Goal: Answer question/provide support

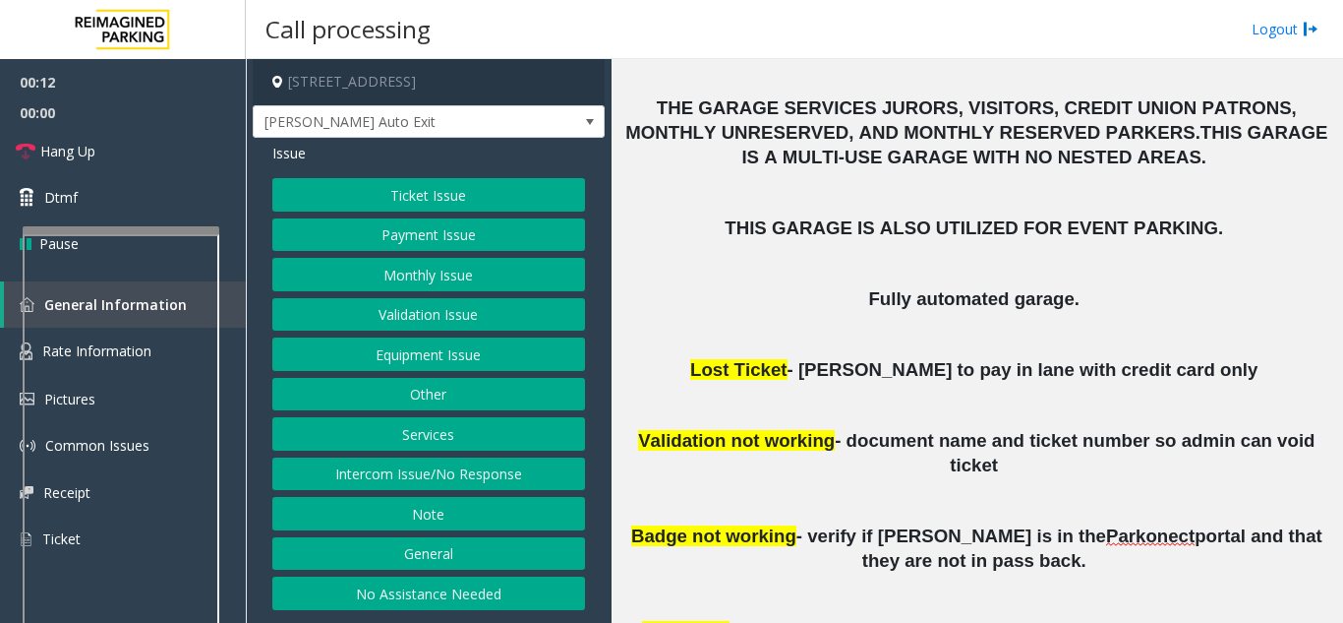
scroll to position [764, 0]
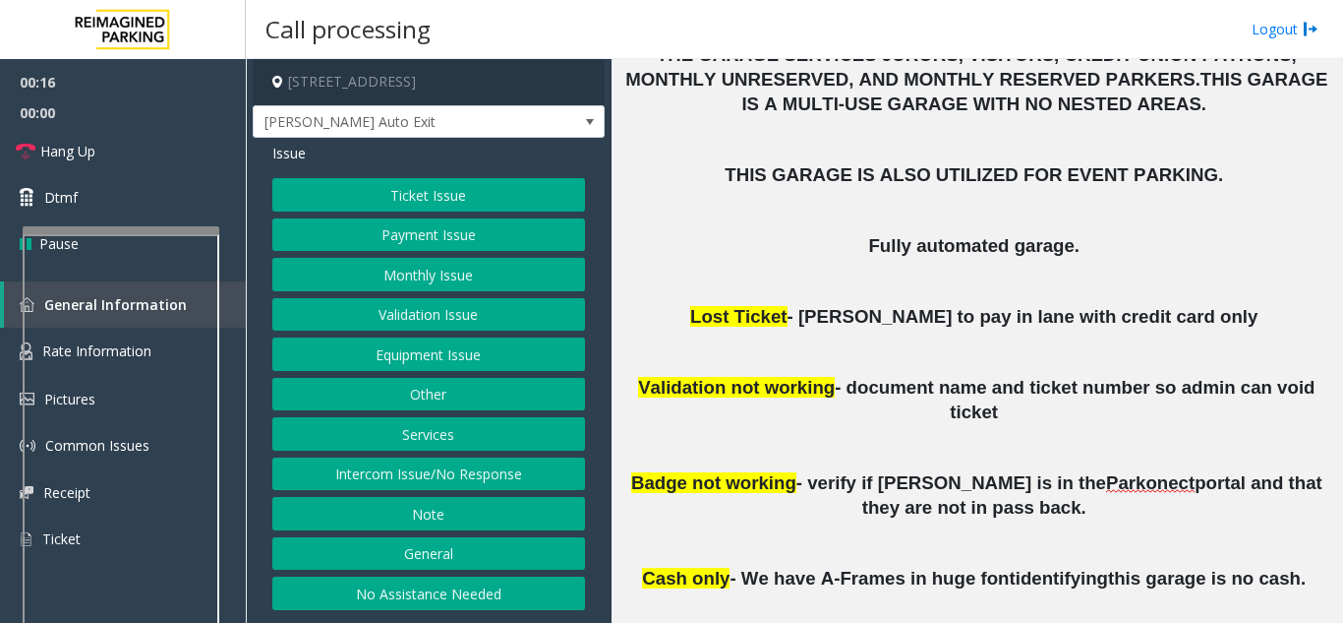
click at [421, 357] on button "Equipment Issue" at bounding box center [428, 353] width 313 height 33
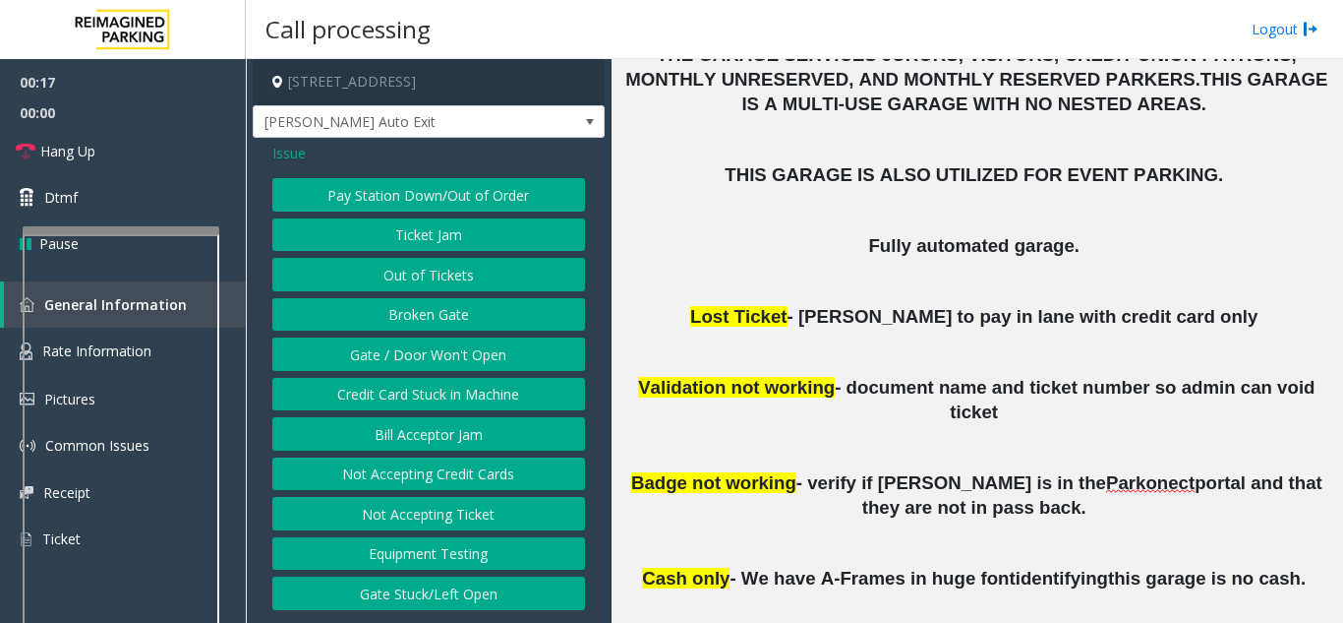
click at [421, 357] on button "Gate / Door Won't Open" at bounding box center [428, 353] width 313 height 33
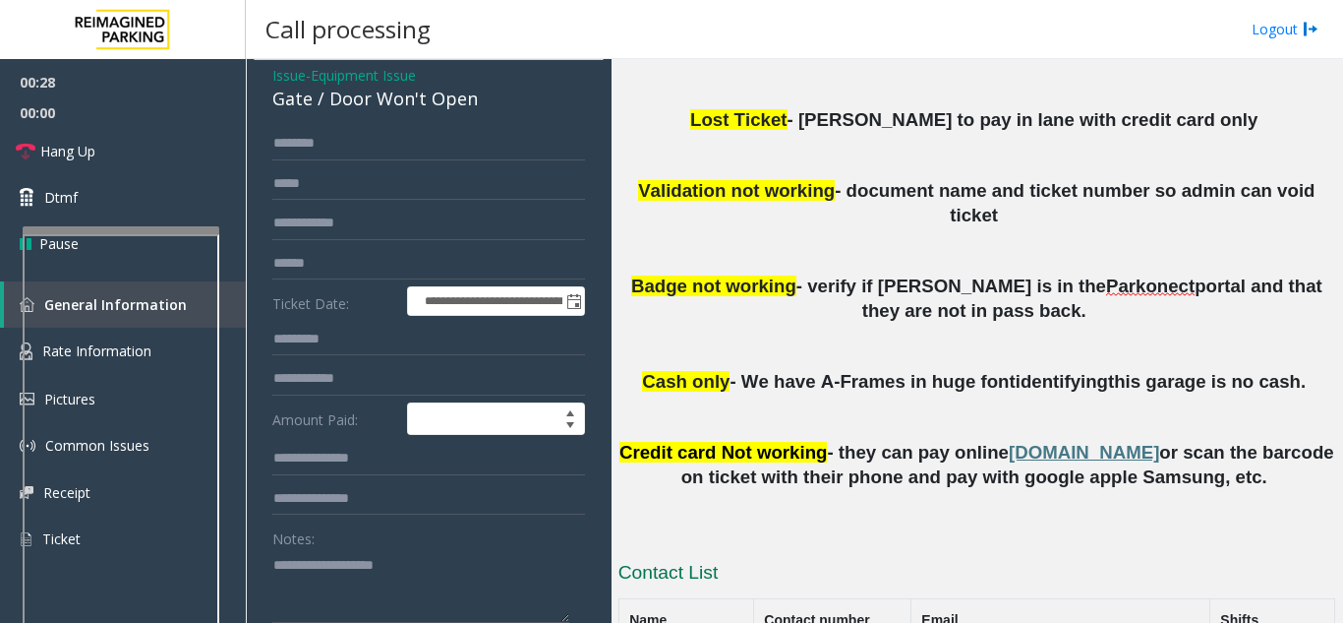
scroll to position [197, 0]
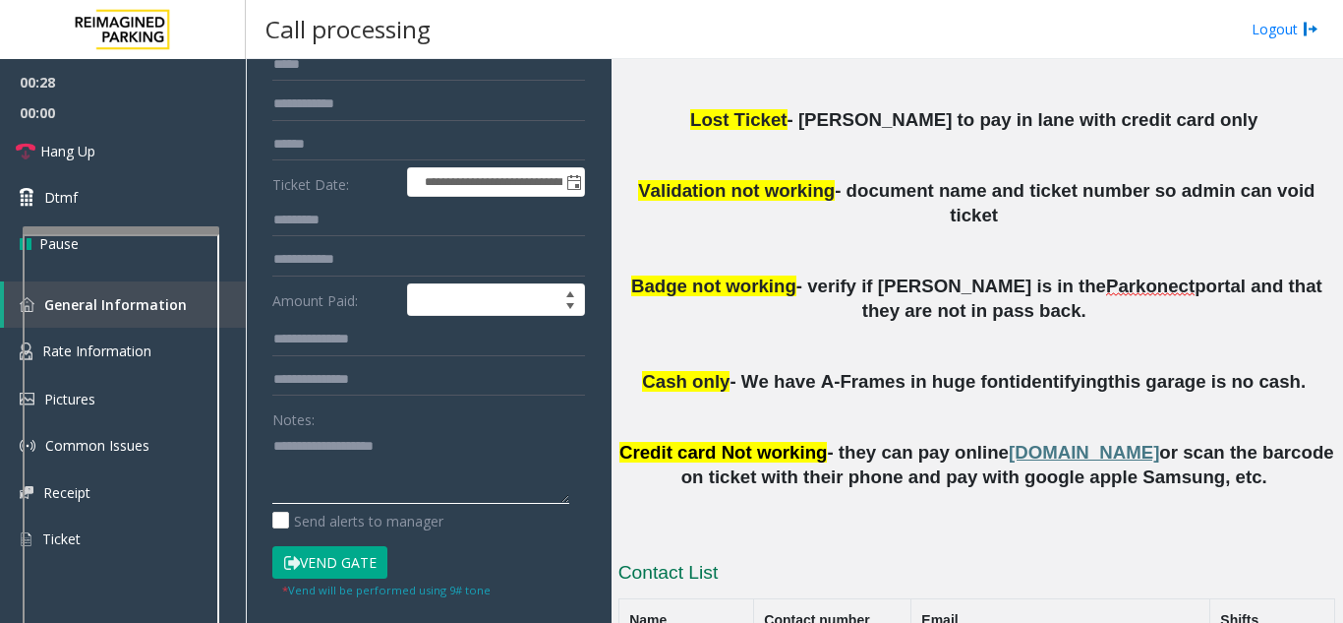
click at [301, 465] on textarea at bounding box center [420, 467] width 297 height 74
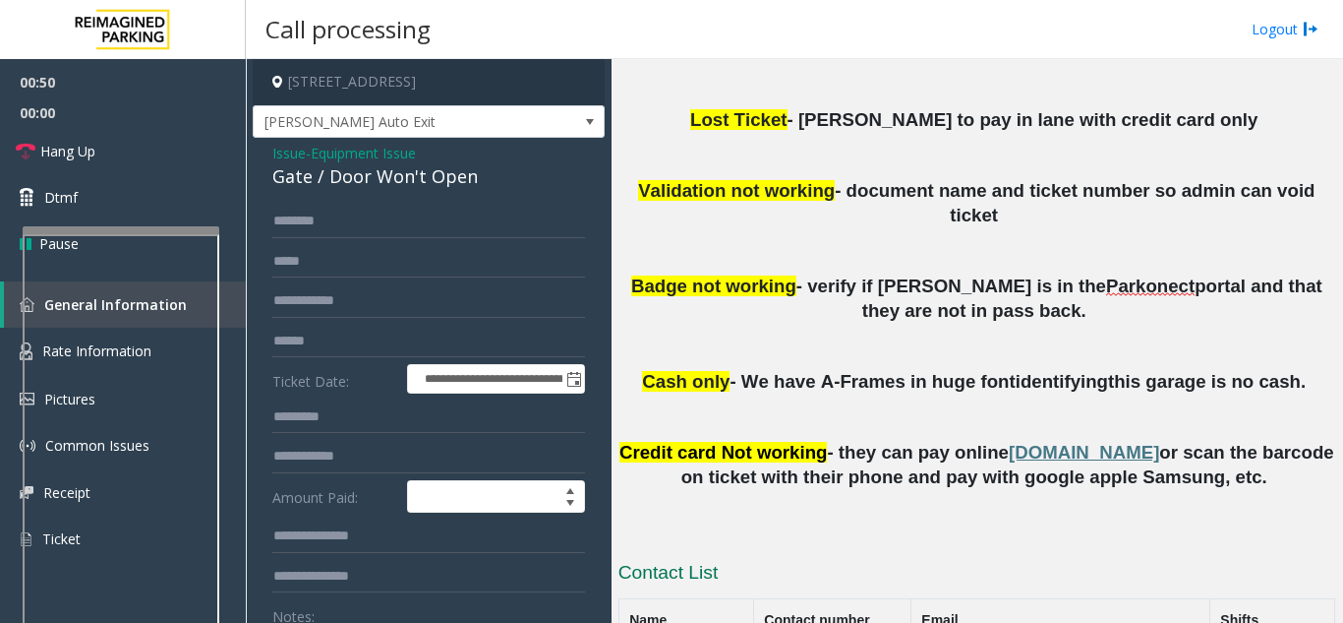
scroll to position [863, 0]
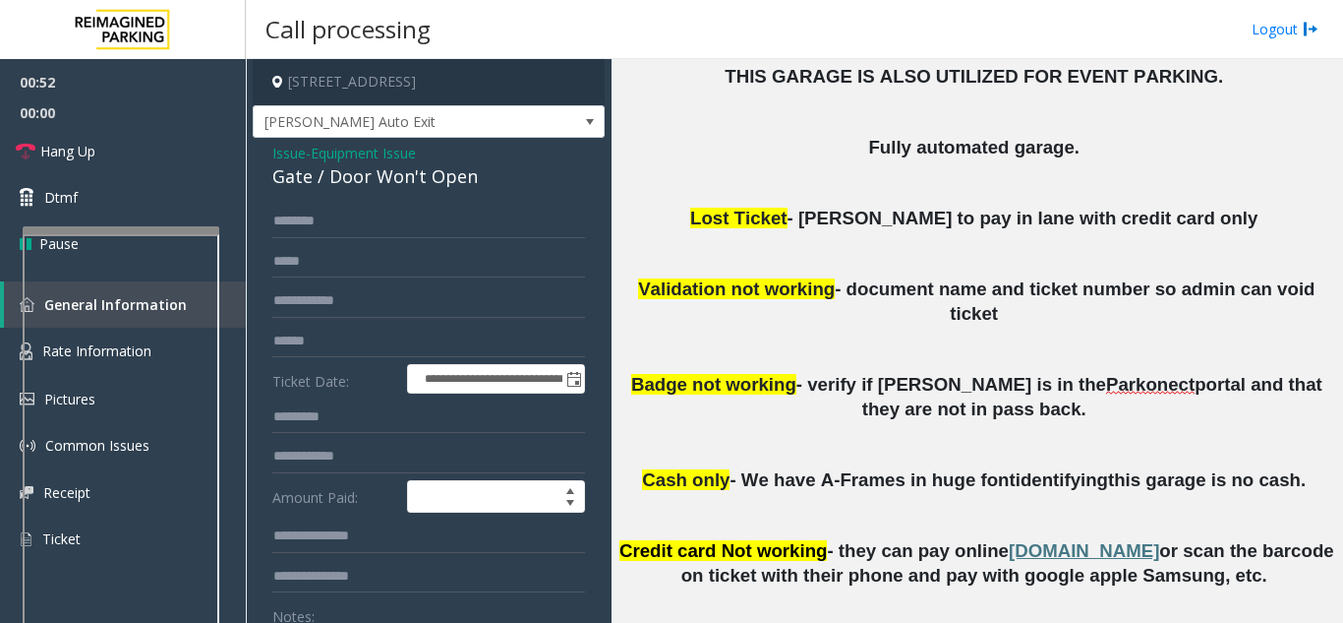
type textarea "********"
drag, startPoint x: 781, startPoint y: 333, endPoint x: 613, endPoint y: 334, distance: 168.2
click at [615, 331] on div "Main ← Move left → Move right ↑ Move up ↓ Move down + Zoom in - Zoom out Home J…" at bounding box center [977, 341] width 731 height 564
click at [683, 373] on p "Badge not working - verify if [PERSON_NAME] is in the Parkonect portal and that…" at bounding box center [977, 397] width 717 height 49
drag, startPoint x: 758, startPoint y: 430, endPoint x: 665, endPoint y: 416, distance: 94.4
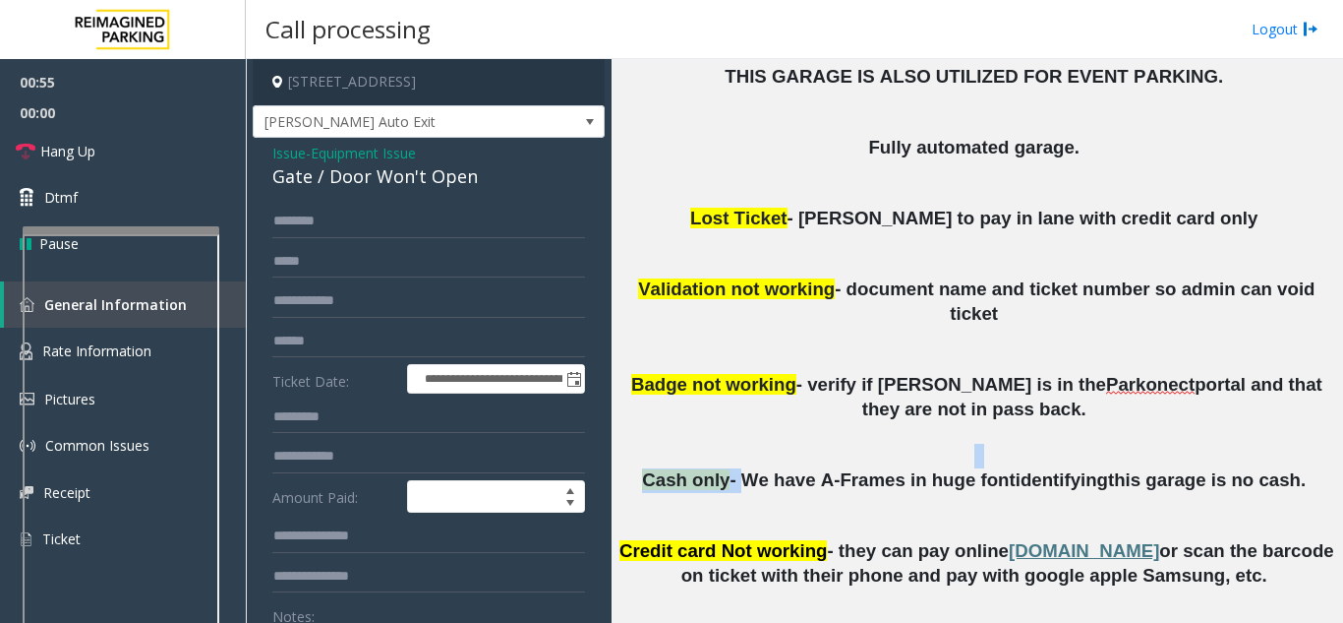
click at [665, 416] on div "Updated by [PERSON_NAME] – [DATE] Do no vend for [PERSON_NAME]. She is no longe…" at bounding box center [977, 112] width 717 height 949
click at [694, 469] on span "Cash only" at bounding box center [686, 479] width 88 height 21
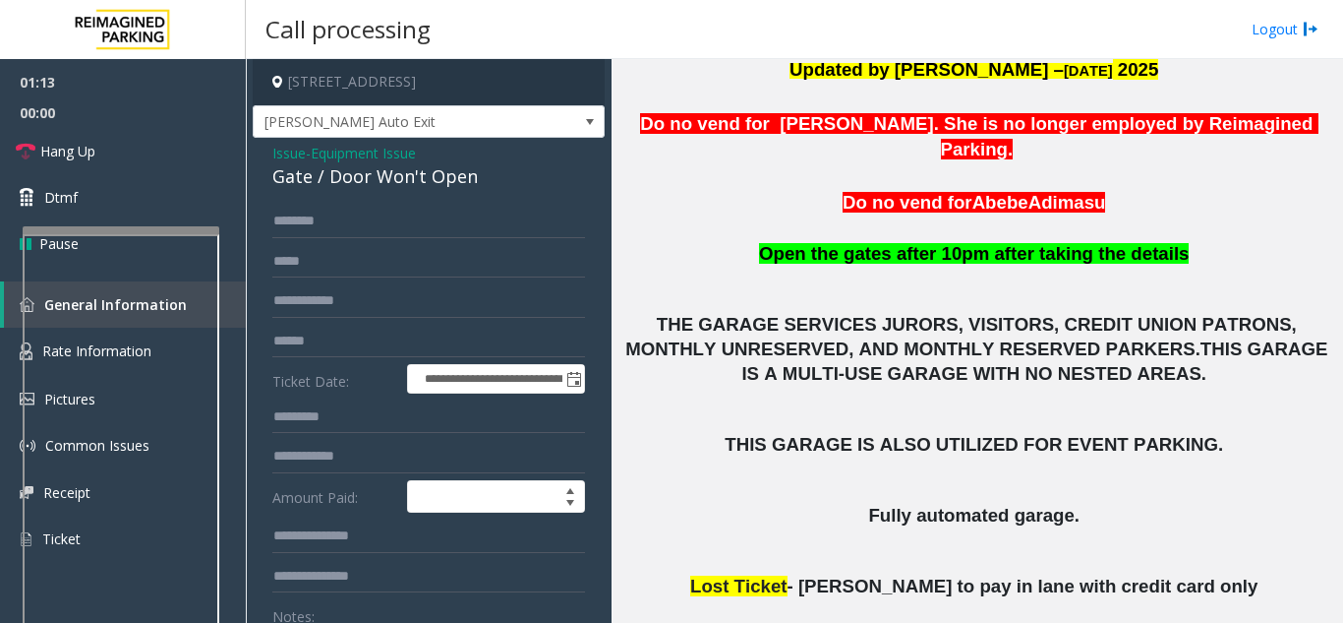
scroll to position [469, 0]
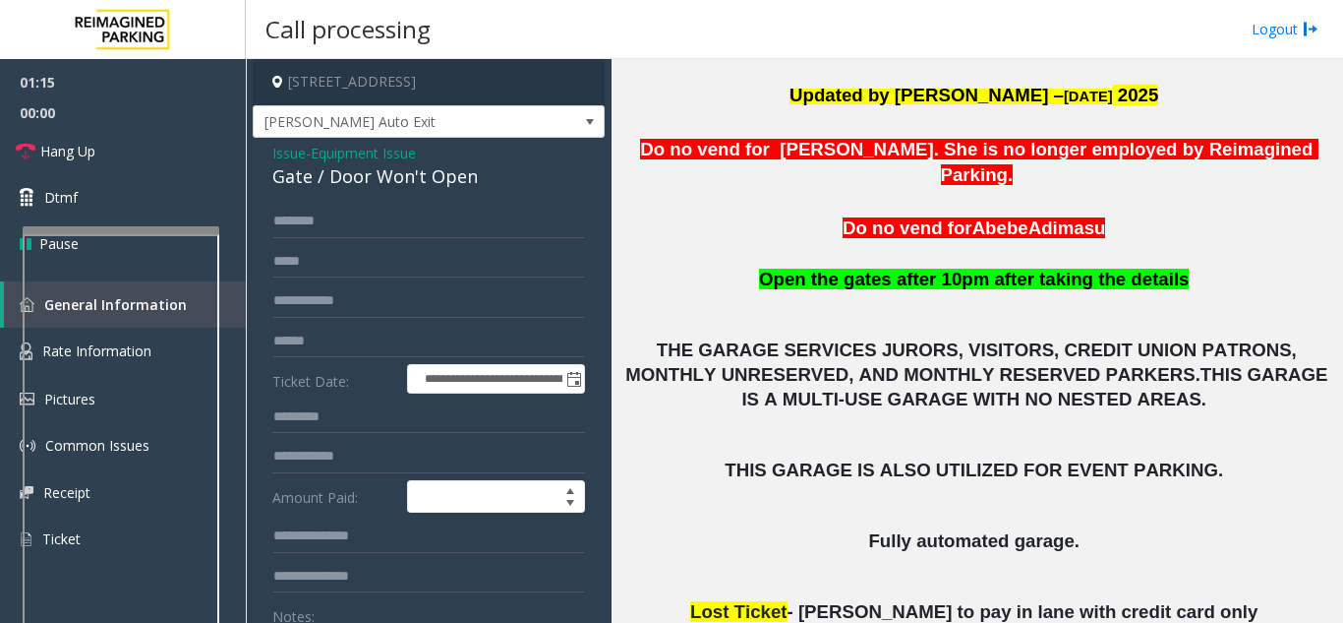
click at [280, 150] on span "Issue" at bounding box center [288, 153] width 33 height 21
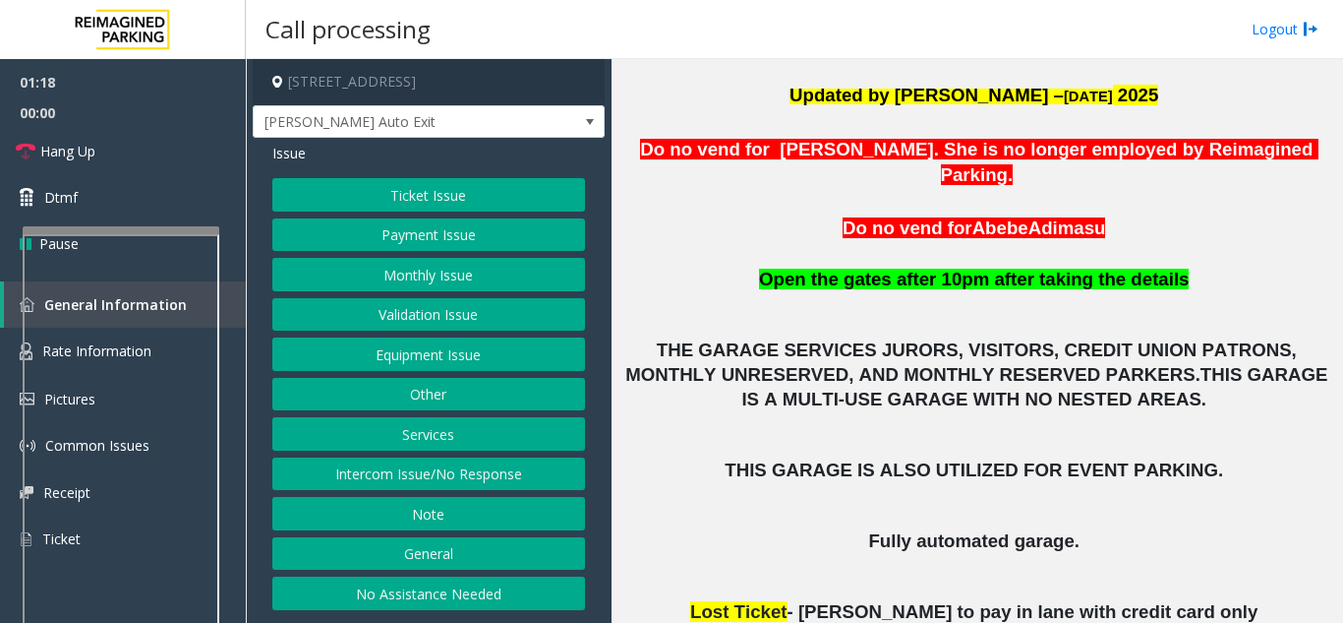
click at [417, 438] on button "Services" at bounding box center [428, 433] width 313 height 33
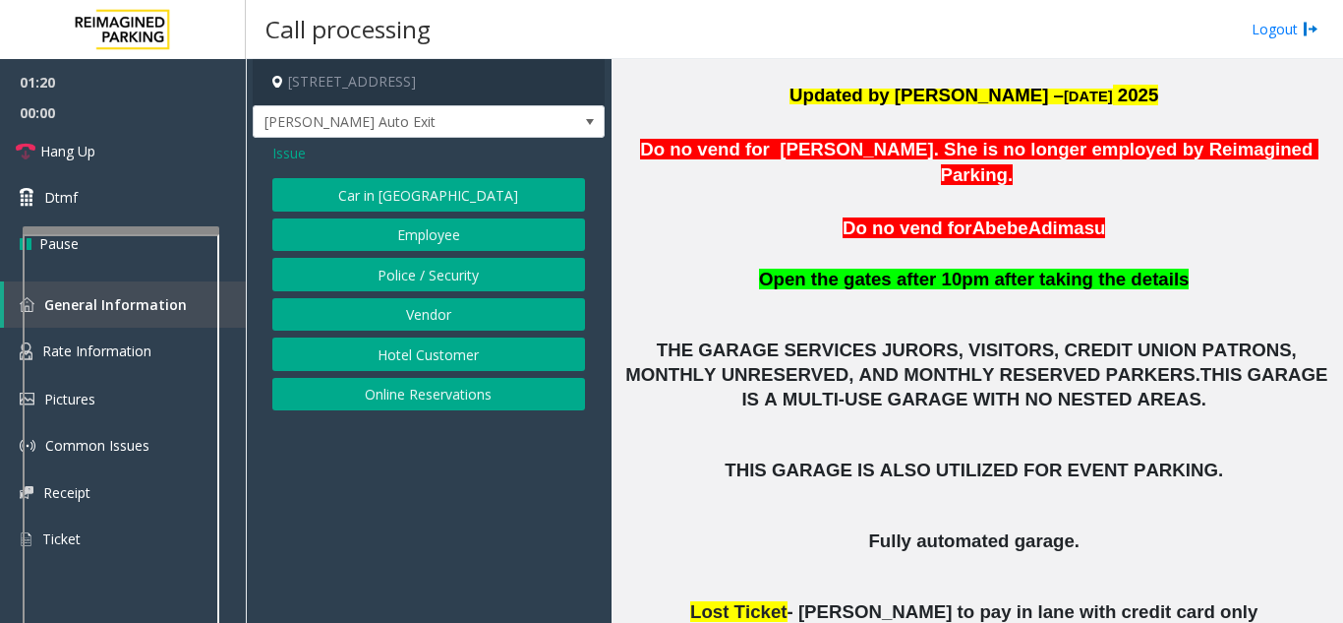
click at [439, 287] on button "Police / Security" at bounding box center [428, 274] width 313 height 33
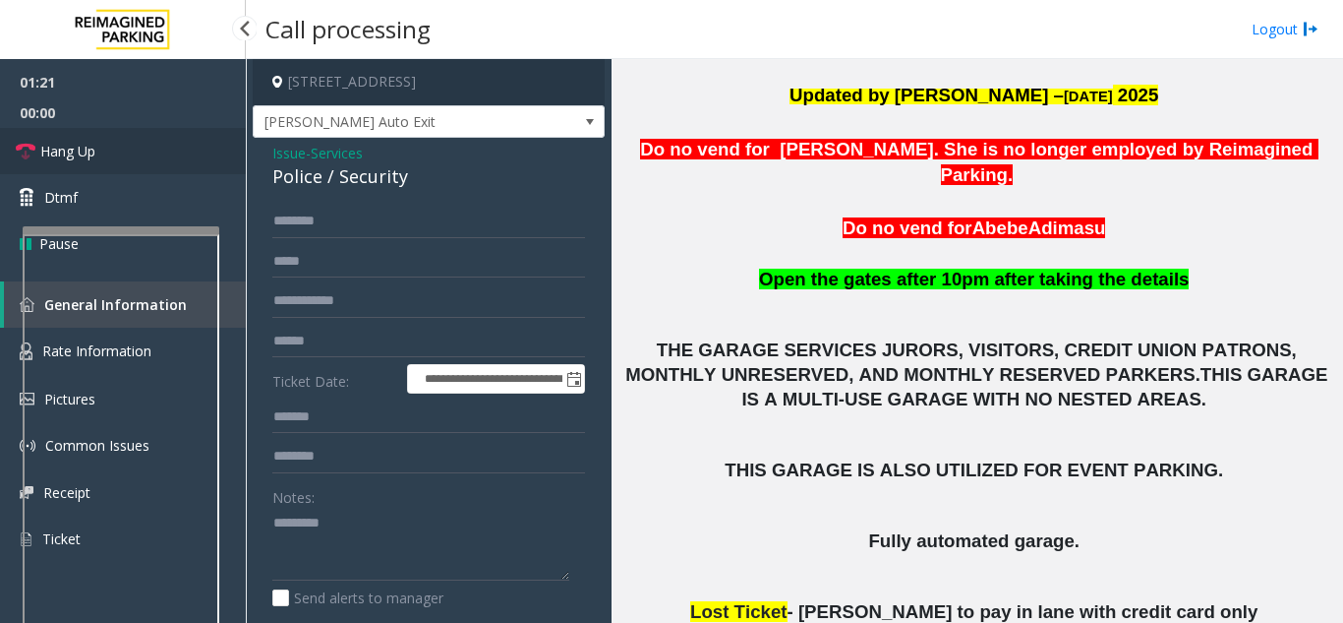
click at [171, 159] on link "Hang Up" at bounding box center [123, 151] width 246 height 46
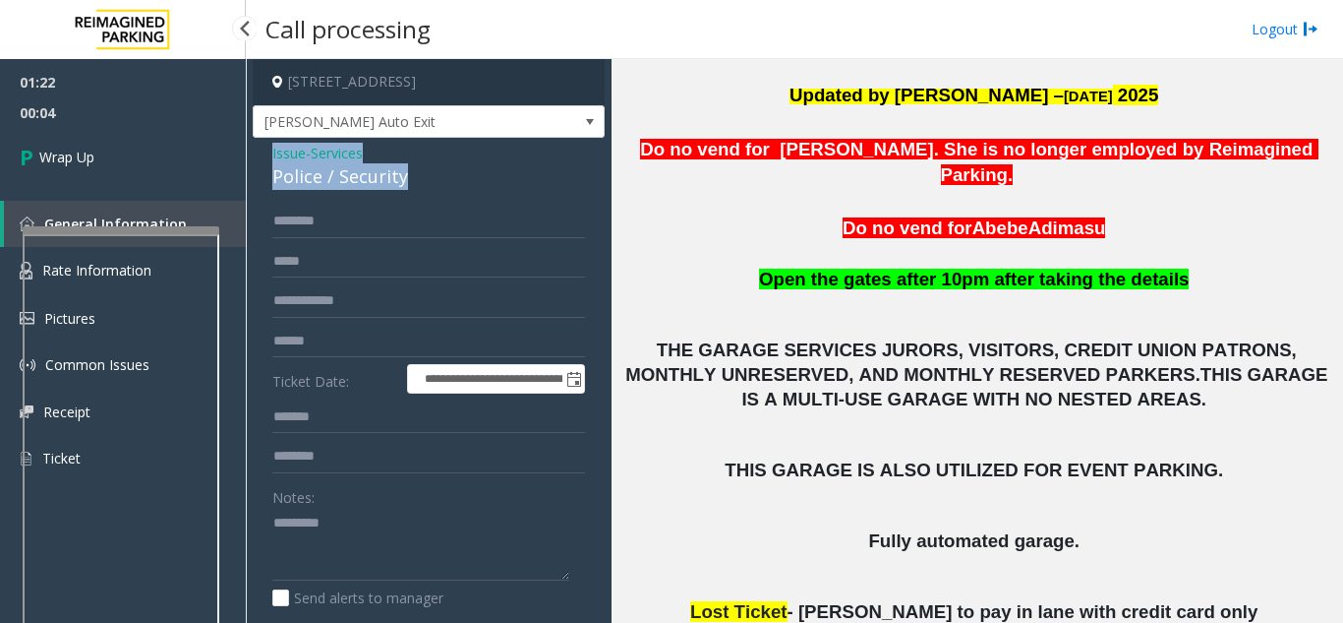
drag, startPoint x: 412, startPoint y: 178, endPoint x: 259, endPoint y: 150, distance: 155.9
click at [259, 150] on div "**********" at bounding box center [429, 494] width 352 height 712
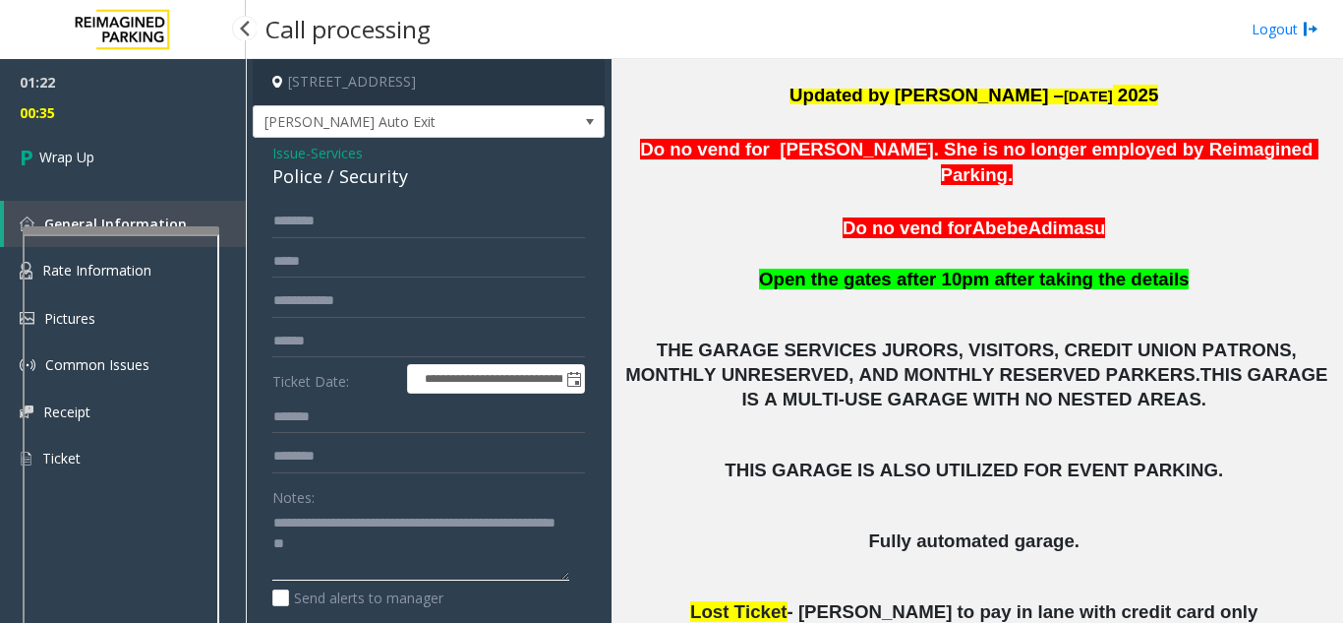
click at [429, 558] on textarea at bounding box center [420, 544] width 297 height 74
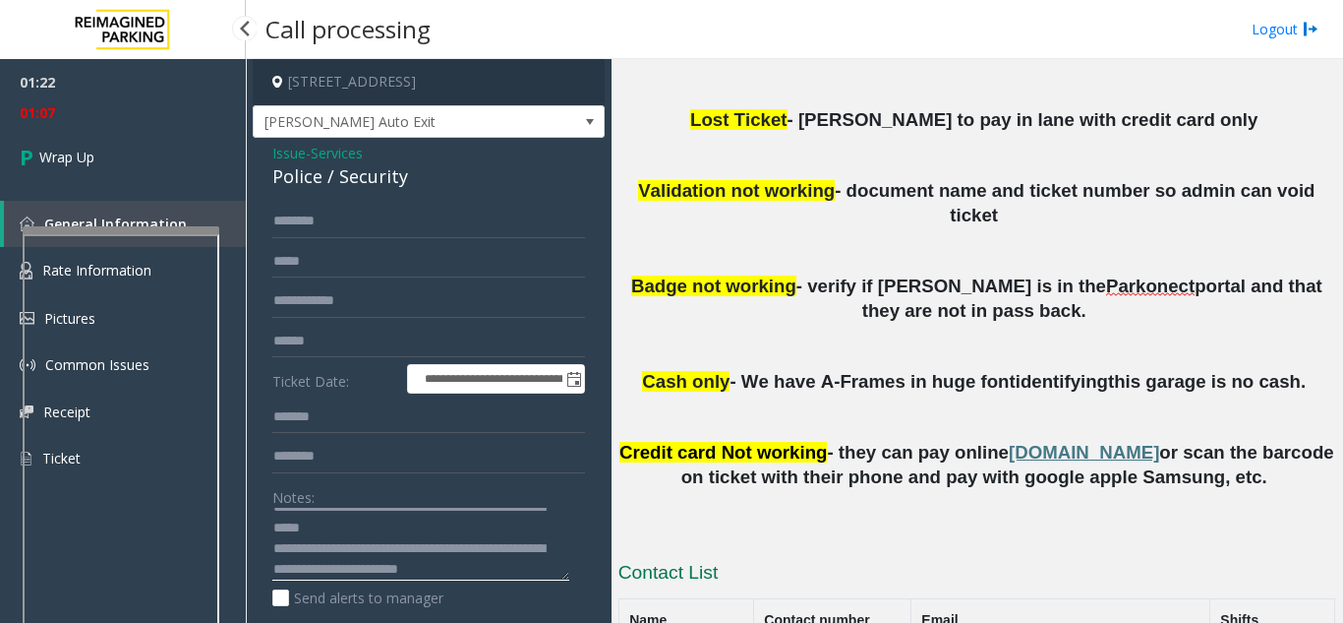
scroll to position [36, 0]
type textarea "**********"
click at [127, 114] on span "01:12" at bounding box center [123, 112] width 246 height 30
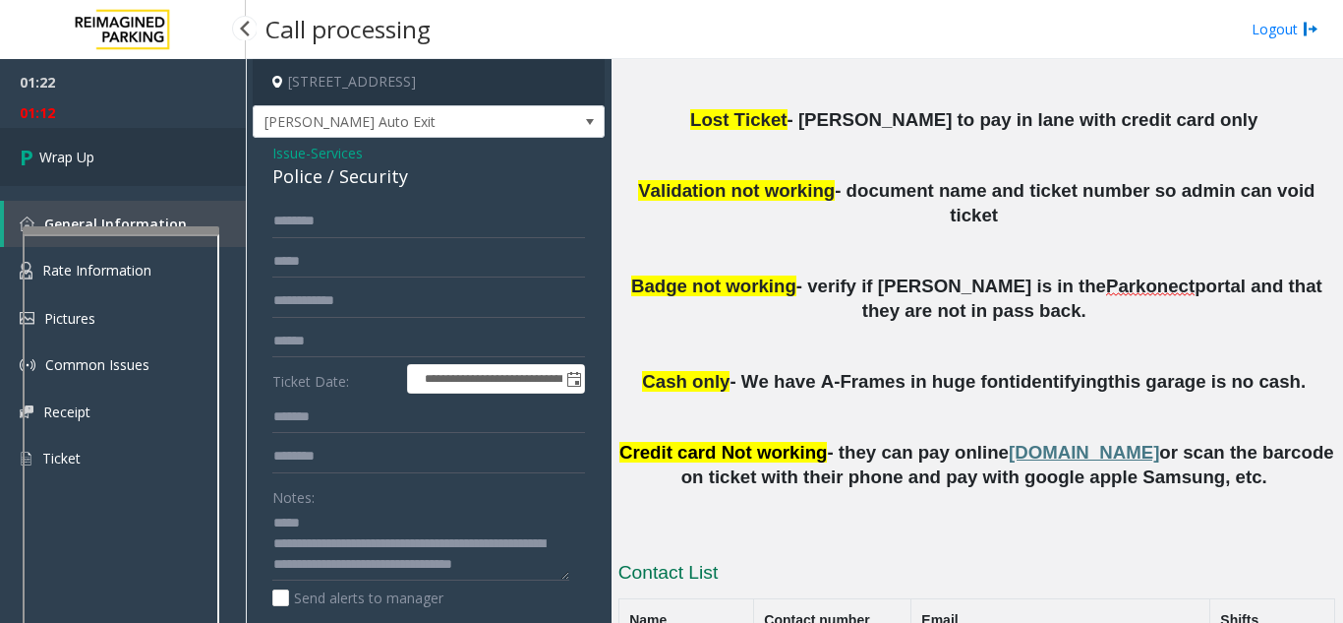
click at [102, 151] on link "Wrap Up" at bounding box center [123, 157] width 246 height 58
